Goal: Transaction & Acquisition: Purchase product/service

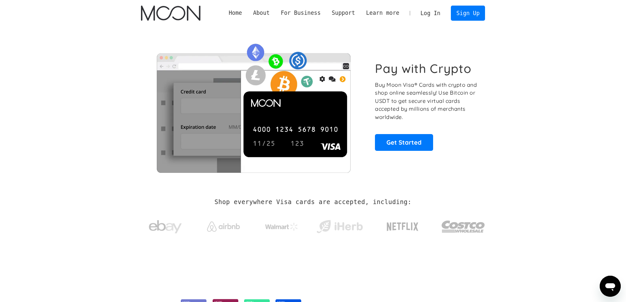
click at [435, 15] on link "Log In" at bounding box center [430, 13] width 31 height 14
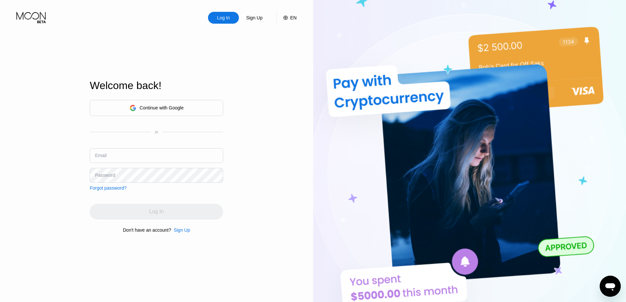
click at [170, 111] on div "Continue with Google" at bounding box center [156, 108] width 54 height 10
click at [177, 106] on div "Continue with Google" at bounding box center [162, 107] width 44 height 5
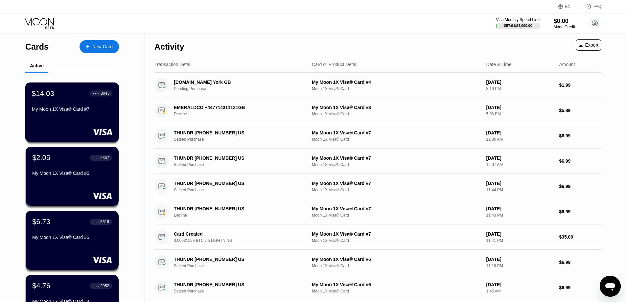
click at [70, 103] on div "$14.03 ● ● ● ● 8043 My Moon 1X Visa® Card #7" at bounding box center [72, 101] width 80 height 25
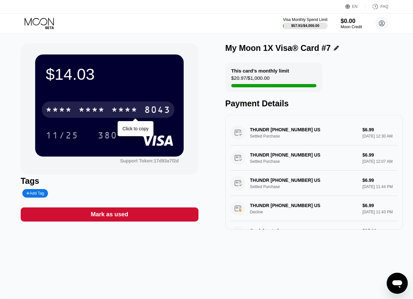
click at [154, 110] on div "8043" at bounding box center [157, 110] width 26 height 11
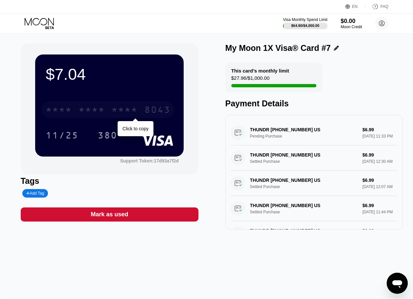
click at [120, 111] on div "* * * *" at bounding box center [124, 110] width 26 height 11
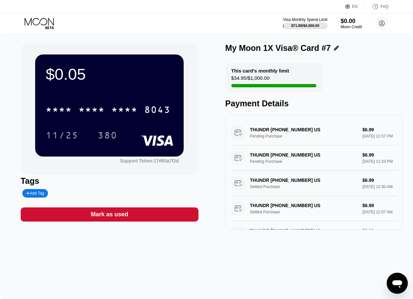
click at [32, 21] on icon at bounding box center [40, 23] width 31 height 11
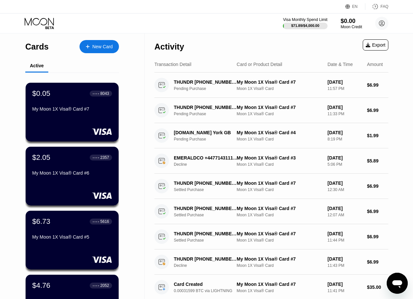
click at [95, 45] on div "New Card" at bounding box center [102, 47] width 20 height 6
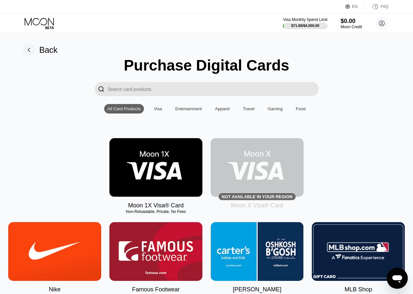
click at [167, 173] on img at bounding box center [155, 167] width 93 height 59
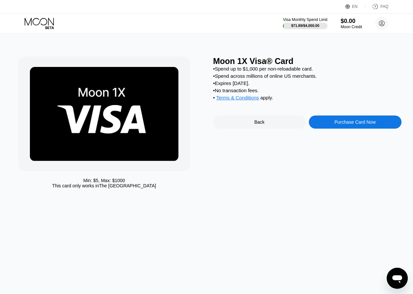
click at [359, 129] on div "Purchase Card Now" at bounding box center [355, 122] width 93 height 13
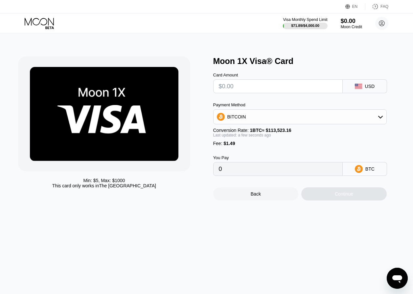
click at [273, 88] on input "text" at bounding box center [278, 86] width 118 height 13
type input "$56"
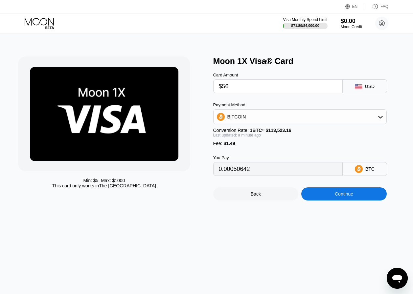
type input "0.00050642"
type input "$56"
click at [331, 200] on div "Continue" at bounding box center [343, 194] width 85 height 13
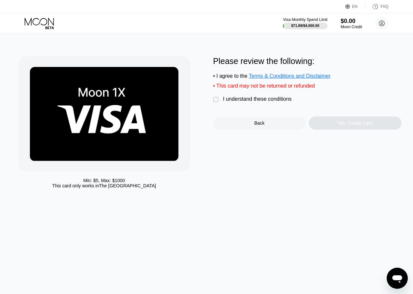
click at [266, 100] on div "I understand these conditions" at bounding box center [257, 99] width 69 height 6
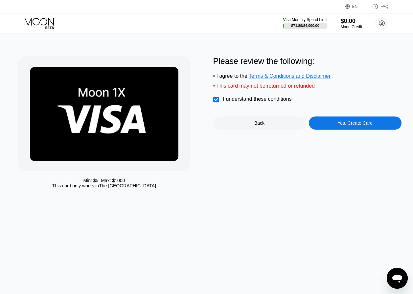
click at [346, 126] on div "Yes, Create Card" at bounding box center [354, 123] width 35 height 5
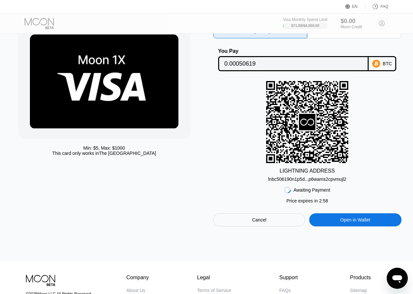
scroll to position [33, 0]
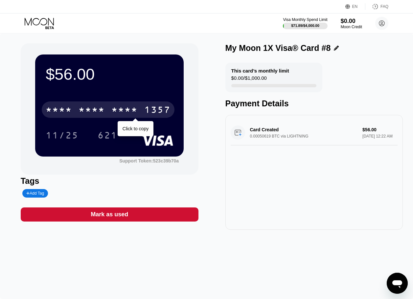
click at [129, 106] on div "* * * * * * * * * * * * 1357" at bounding box center [108, 109] width 133 height 16
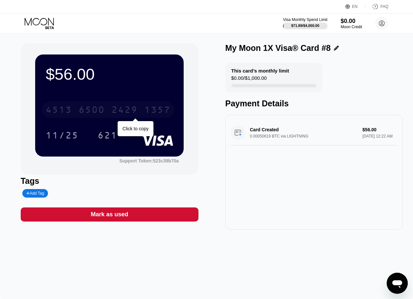
click at [128, 103] on div "[CREDIT_CARD_NUMBER]" at bounding box center [108, 109] width 133 height 16
